Goal: Find specific page/section: Find specific page/section

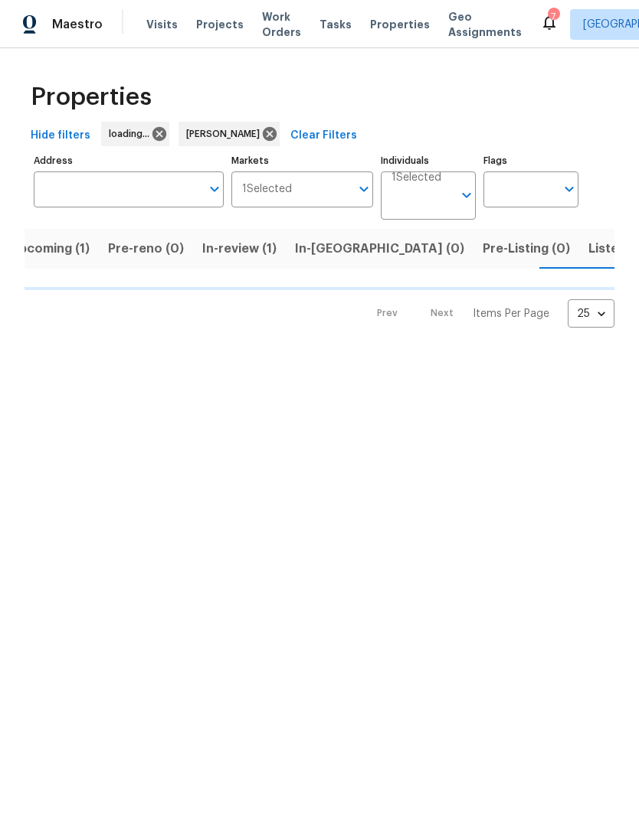
scroll to position [0, 25]
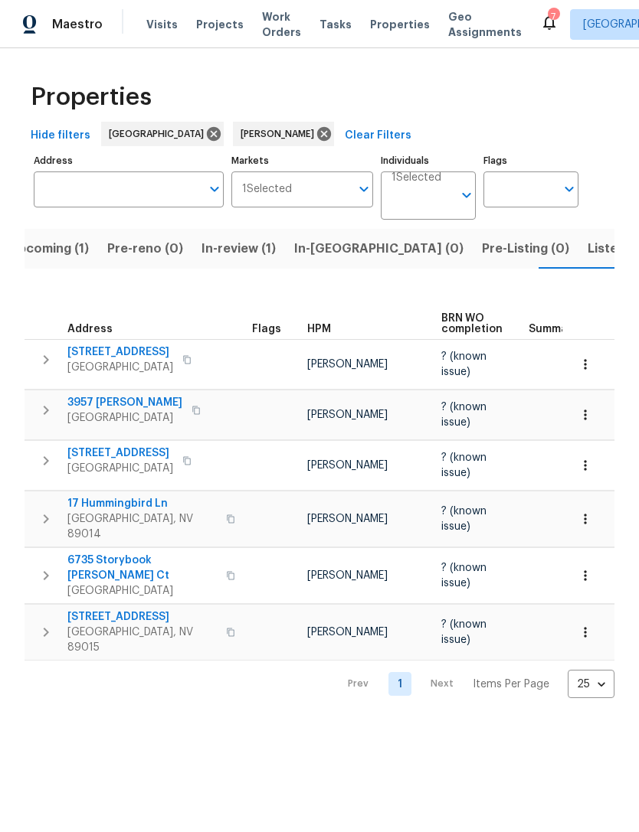
click at [594, 616] on button "button" at bounding box center [585, 633] width 34 height 34
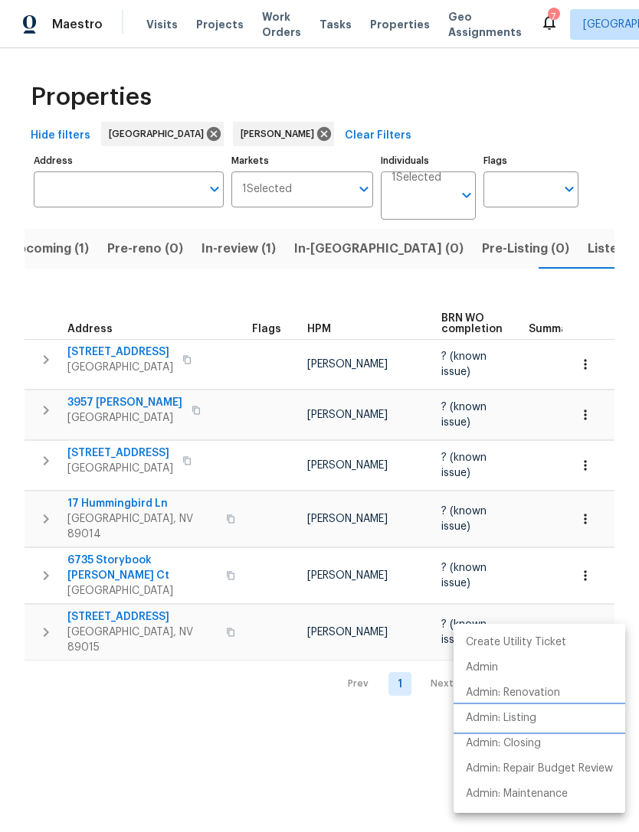
click at [521, 718] on p "Admin: Listing" at bounding box center [501, 719] width 70 height 16
click at [284, 747] on div at bounding box center [319, 416] width 639 height 832
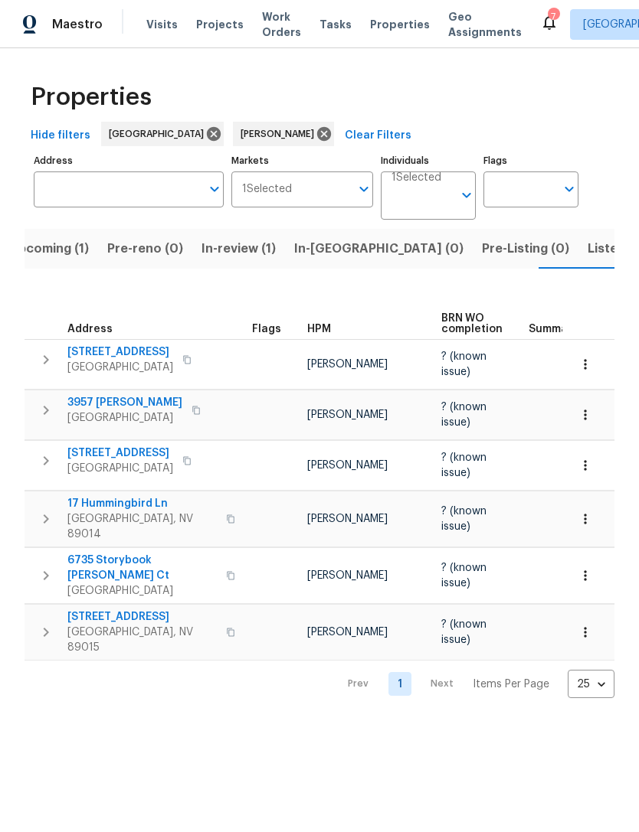
click at [590, 512] on icon "button" at bounding box center [584, 519] width 15 height 15
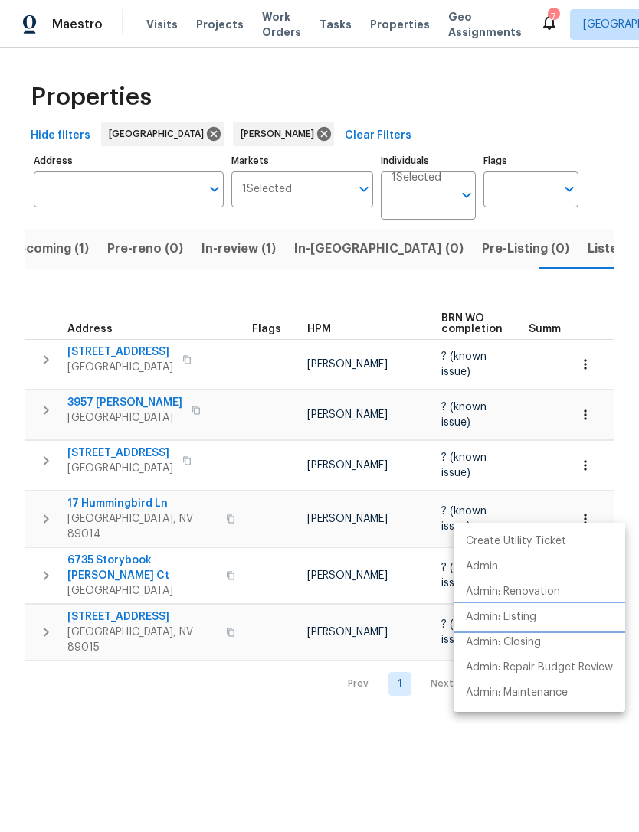
click at [528, 619] on p "Admin: Listing" at bounding box center [501, 618] width 70 height 16
click at [325, 245] on div at bounding box center [319, 416] width 639 height 832
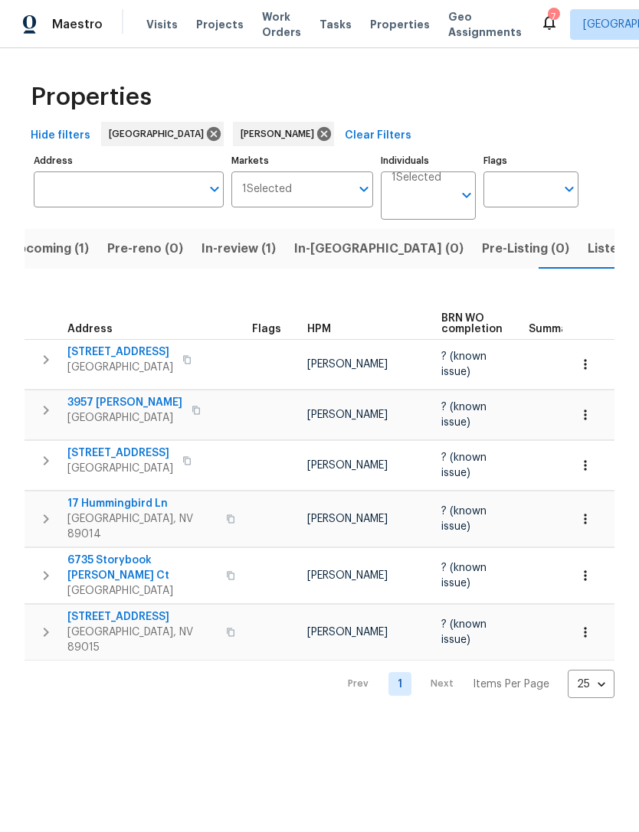
click at [329, 256] on span "In-[GEOGRAPHIC_DATA] (0)" at bounding box center [378, 248] width 169 height 21
